Goal: Transaction & Acquisition: Download file/media

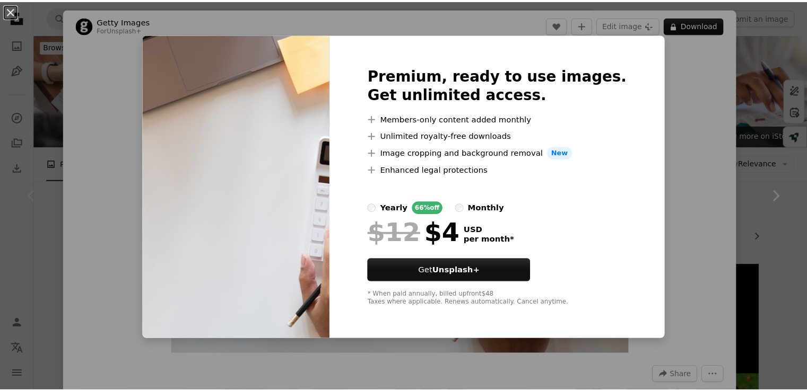
scroll to position [154, 0]
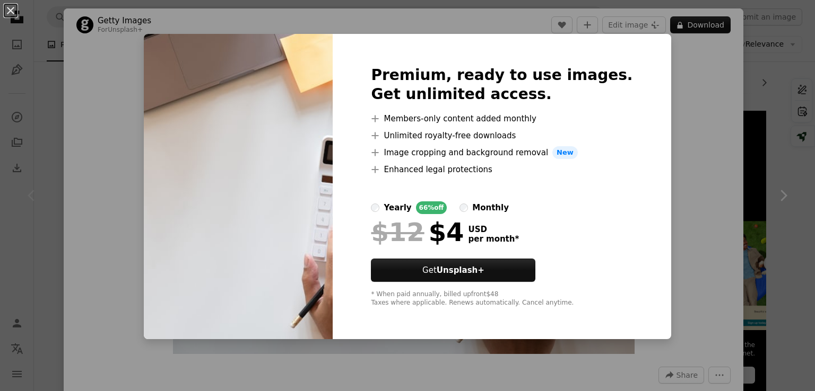
click at [650, 124] on div "An X shape Premium, ready to use images. Get unlimited access. A plus sign Memb…" at bounding box center [407, 195] width 815 height 391
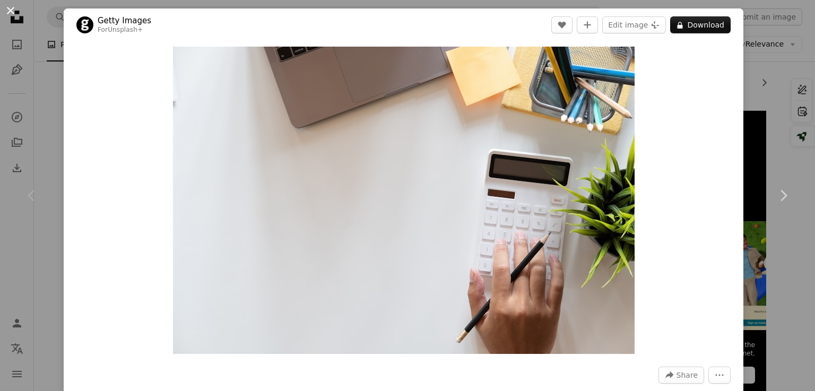
click at [10, 11] on button "An X shape" at bounding box center [10, 10] width 13 height 13
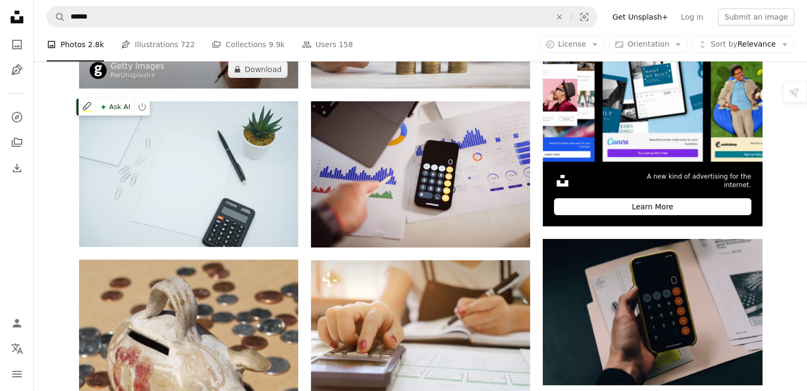
scroll to position [324, 0]
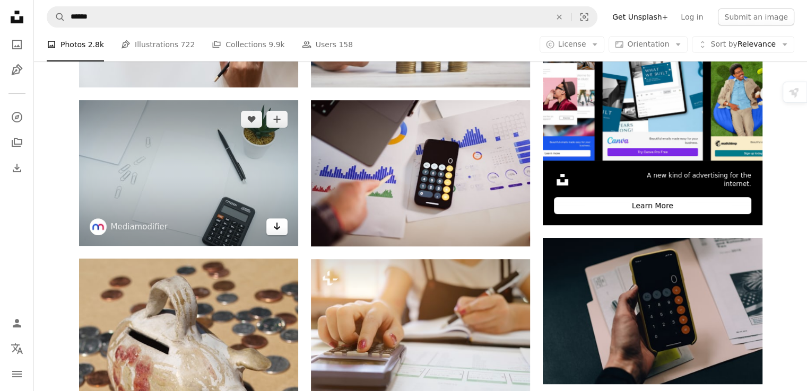
click at [274, 225] on icon "Arrow pointing down" at bounding box center [277, 226] width 8 height 13
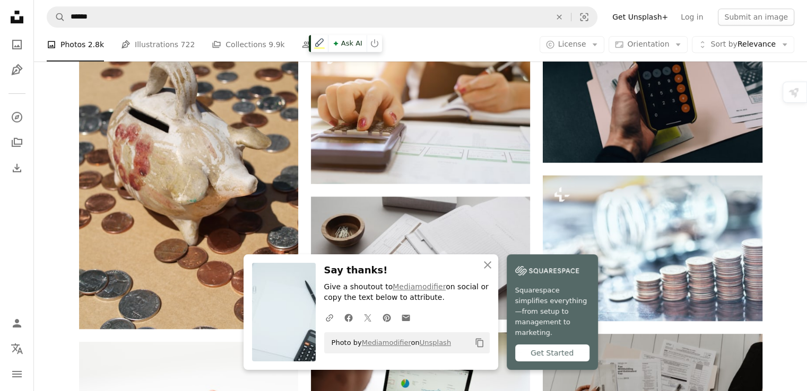
scroll to position [546, 0]
